Goal: Information Seeking & Learning: Learn about a topic

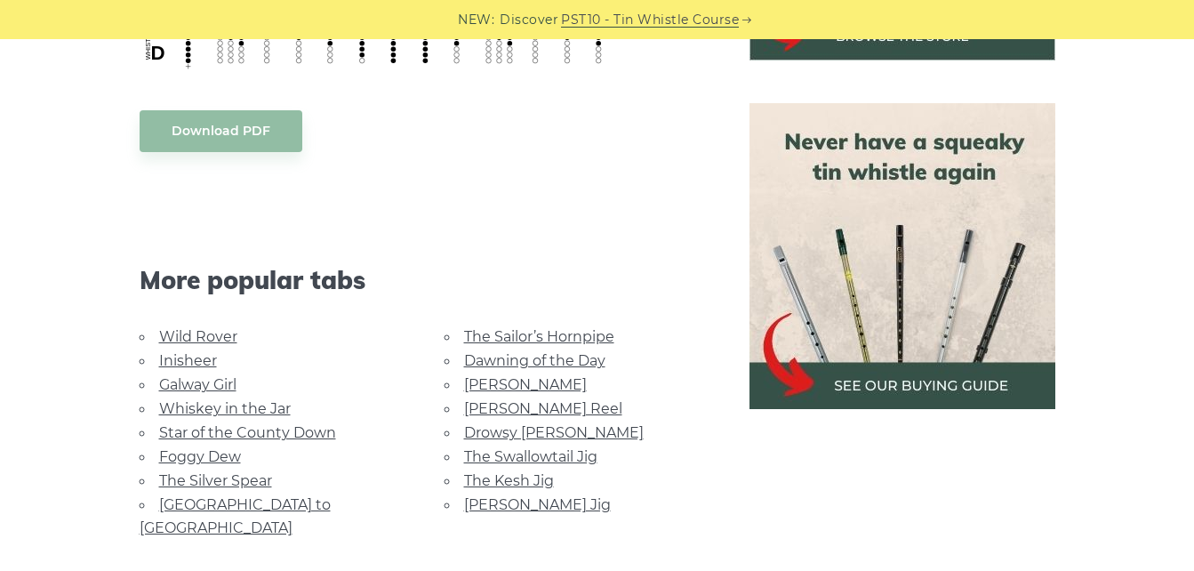
scroll to position [711, 0]
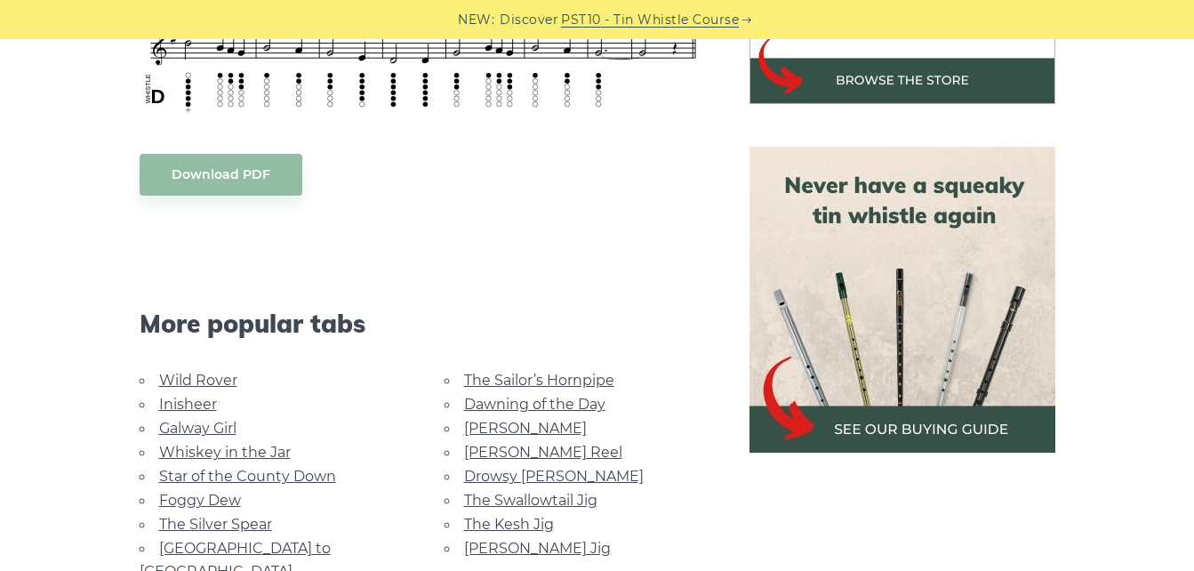
click at [835, 430] on img at bounding box center [903, 300] width 306 height 306
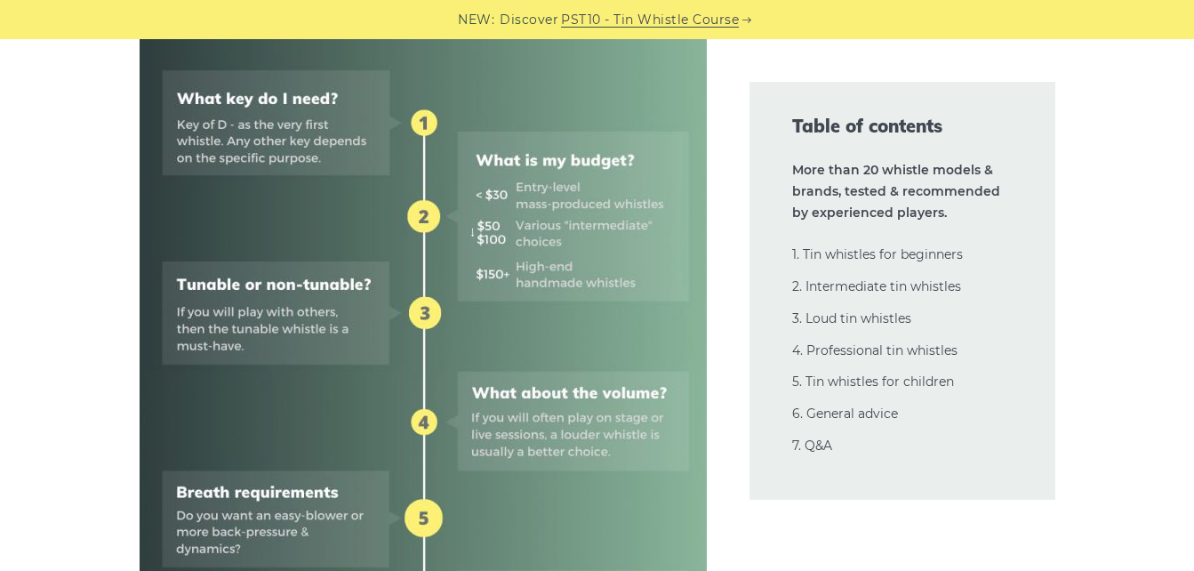
scroll to position [889, 0]
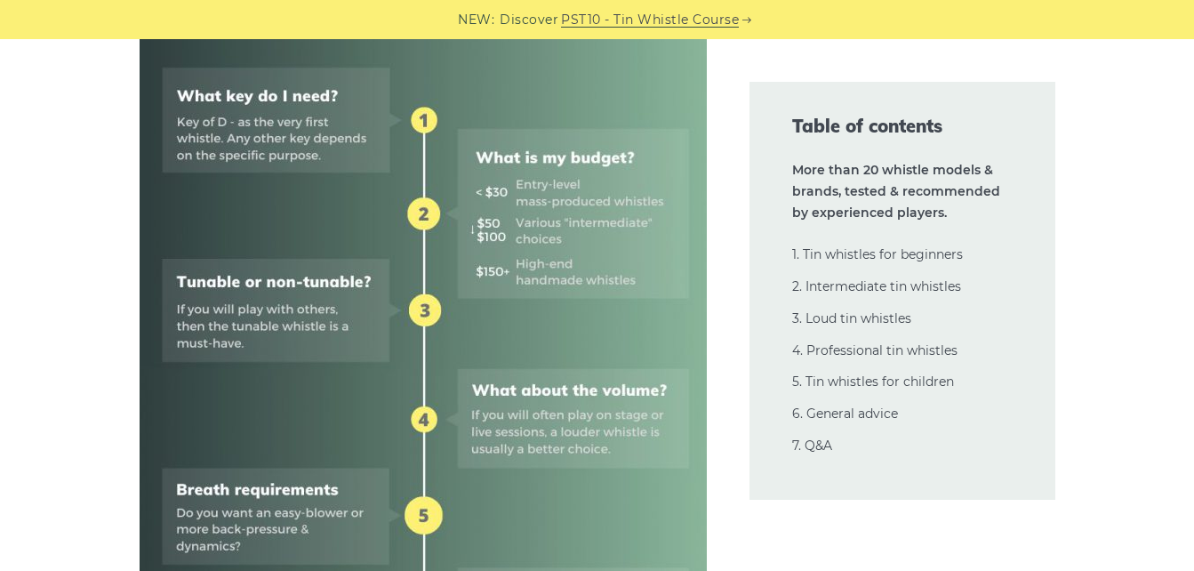
click at [480, 269] on img at bounding box center [423, 381] width 567 height 1135
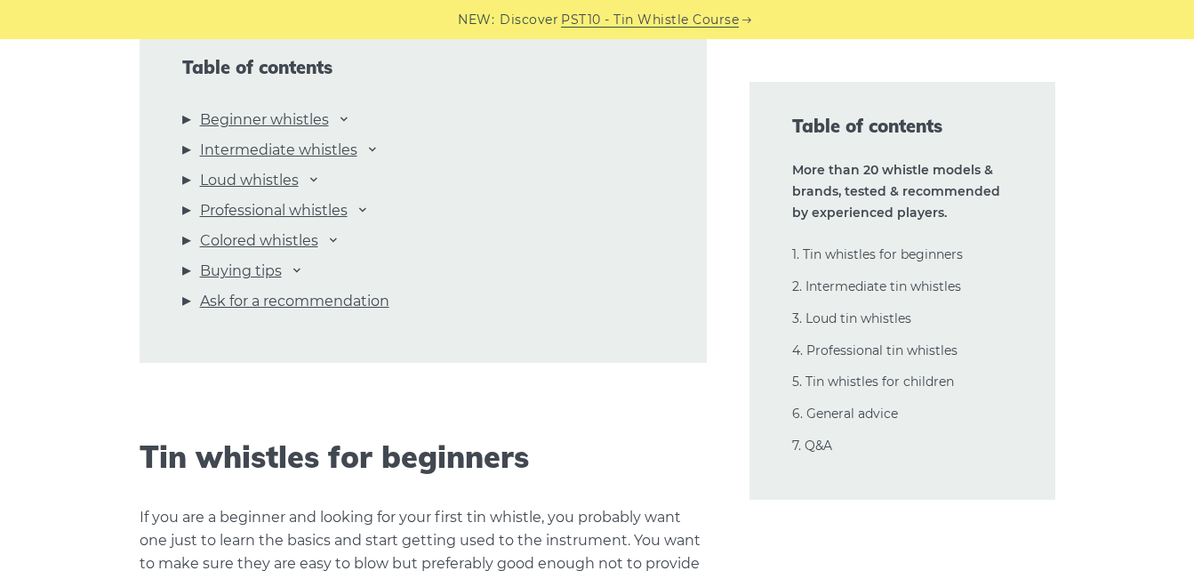
scroll to position [1957, 0]
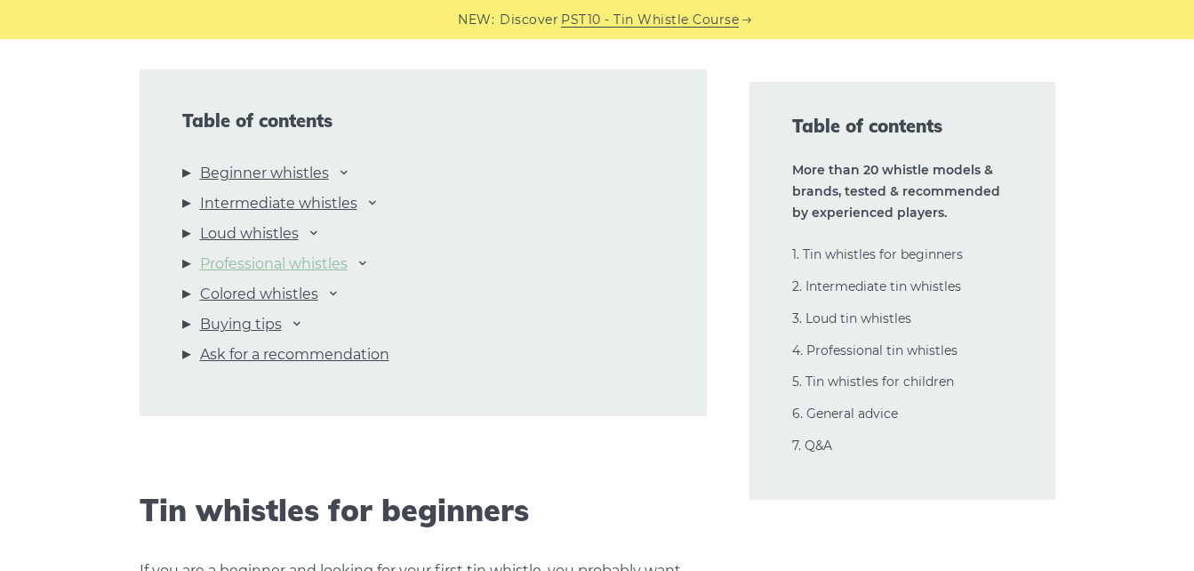
click at [334, 263] on link "Professional whistles" at bounding box center [274, 264] width 148 height 23
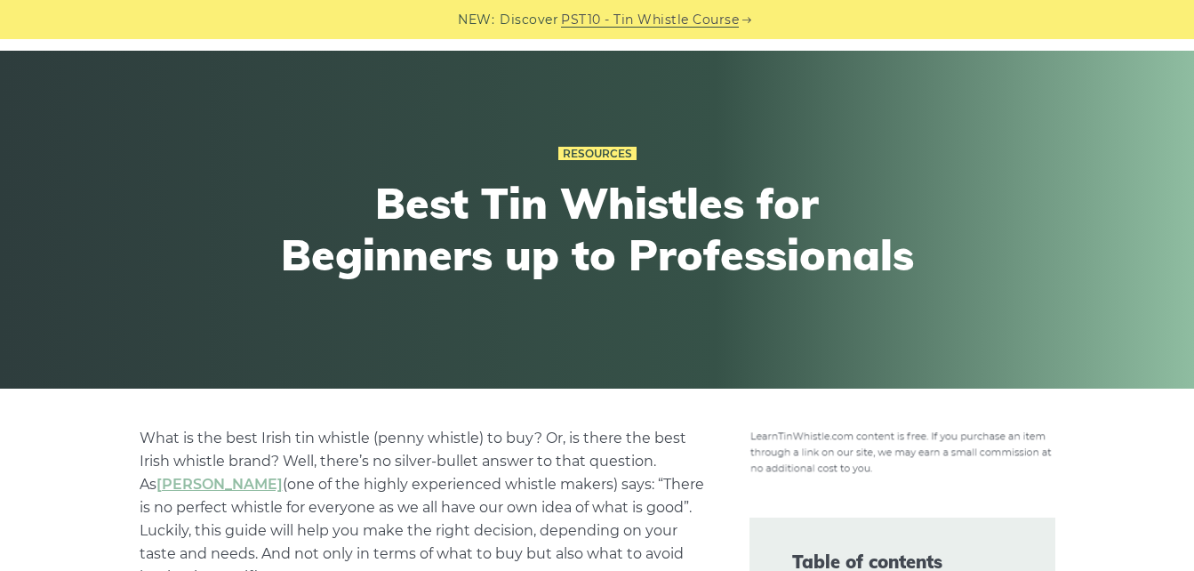
scroll to position [29, 0]
